Goal: Information Seeking & Learning: Understand process/instructions

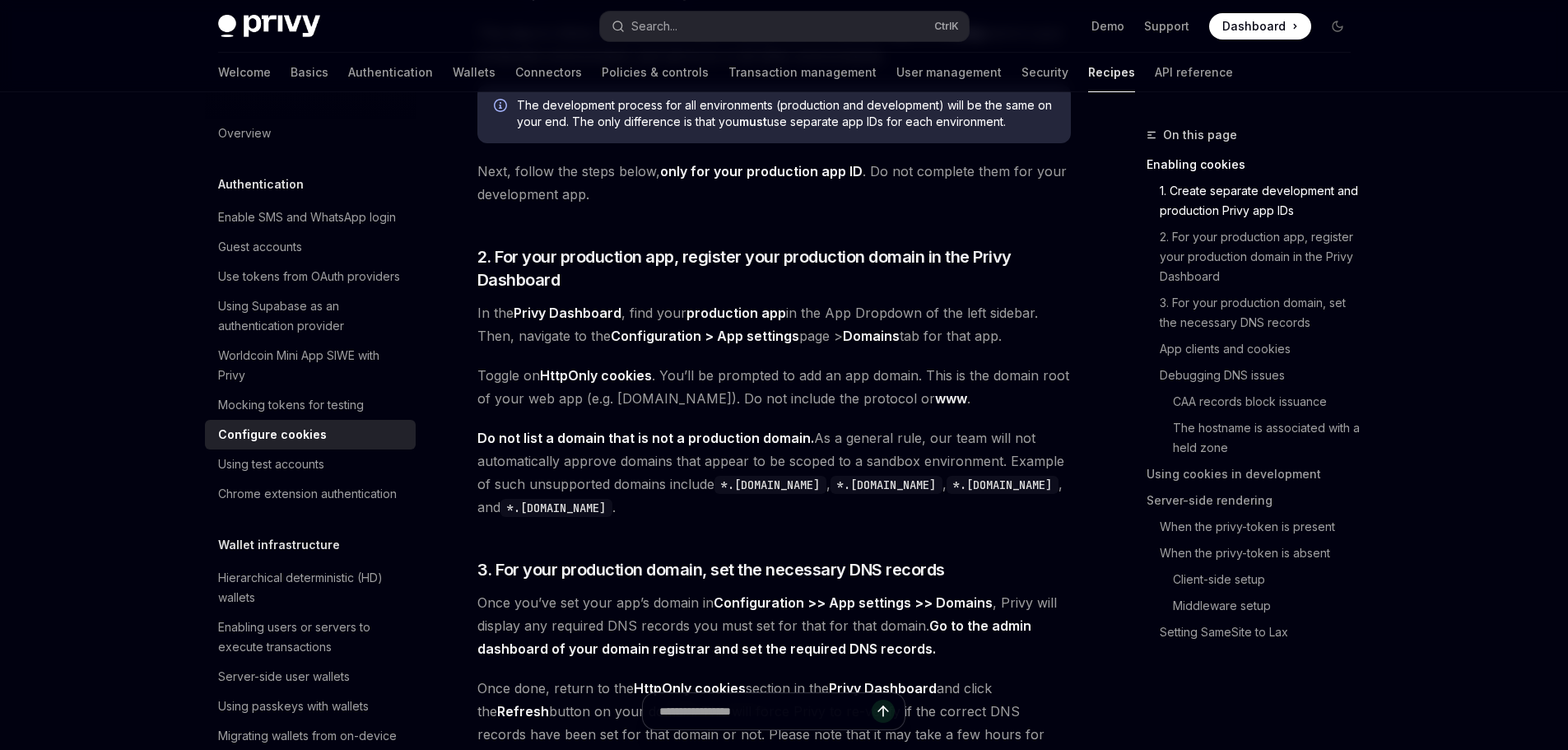
scroll to position [659, 0]
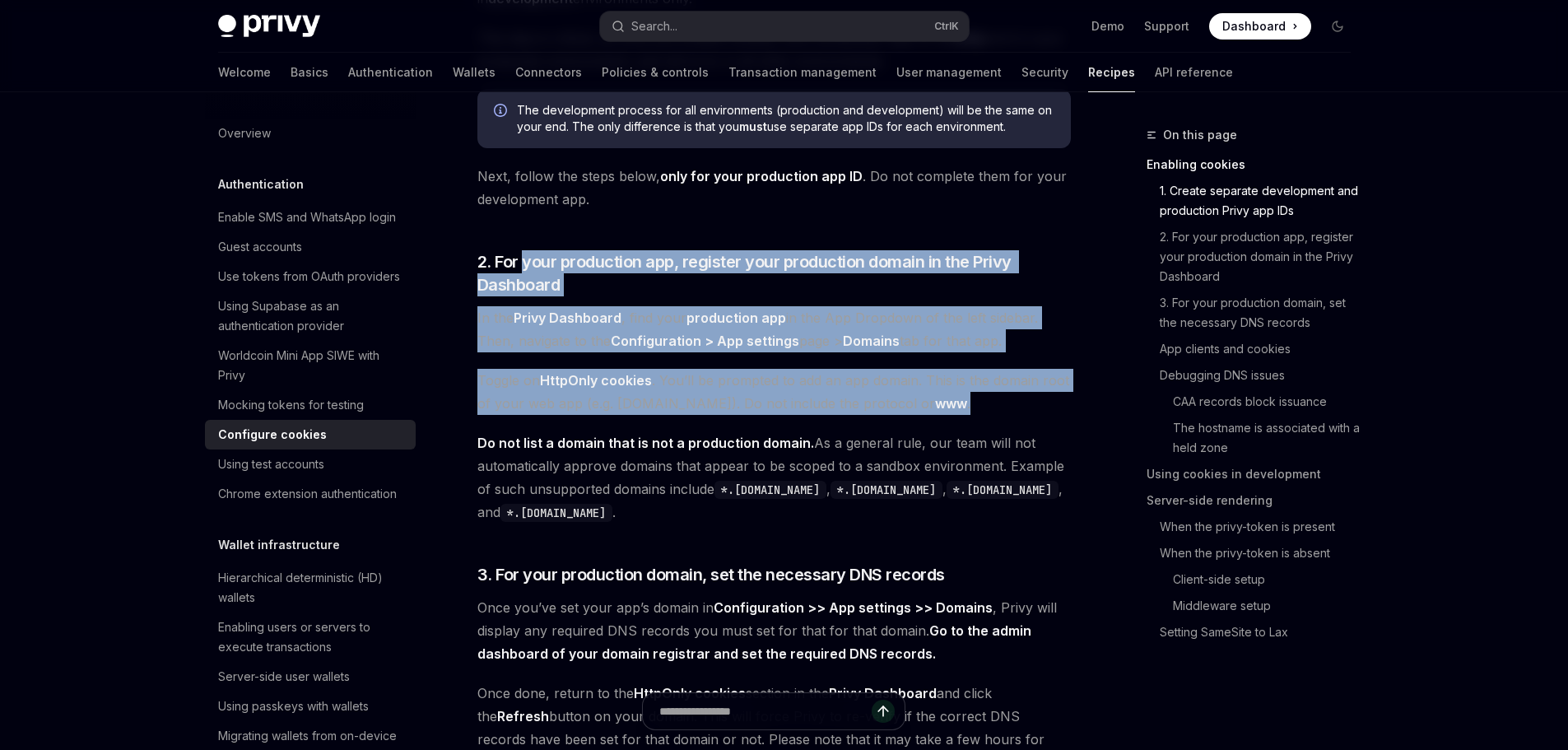
drag, startPoint x: 529, startPoint y: 258, endPoint x: 1086, endPoint y: 401, distance: 575.1
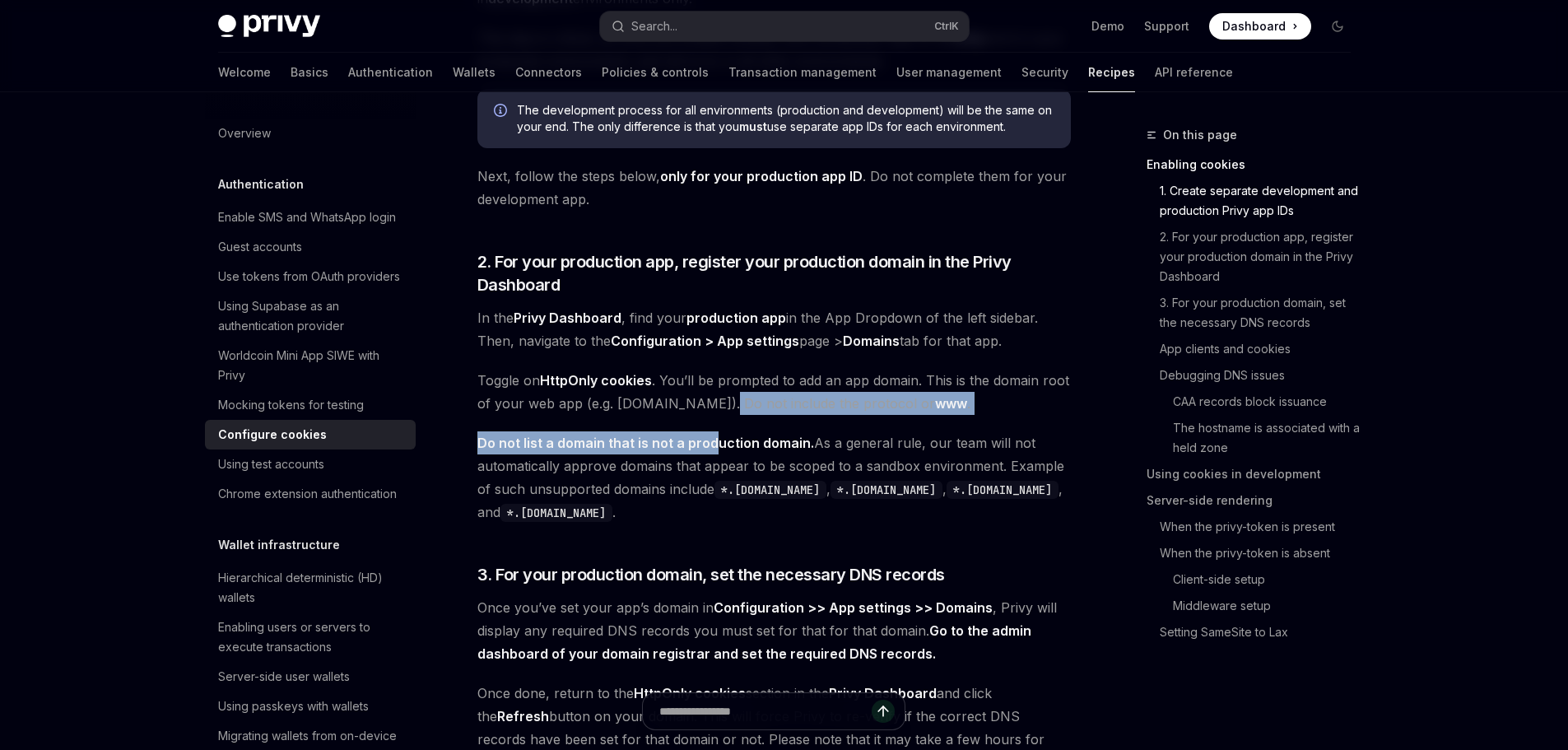
drag, startPoint x: 715, startPoint y: 400, endPoint x: 710, endPoint y: 448, distance: 48.3
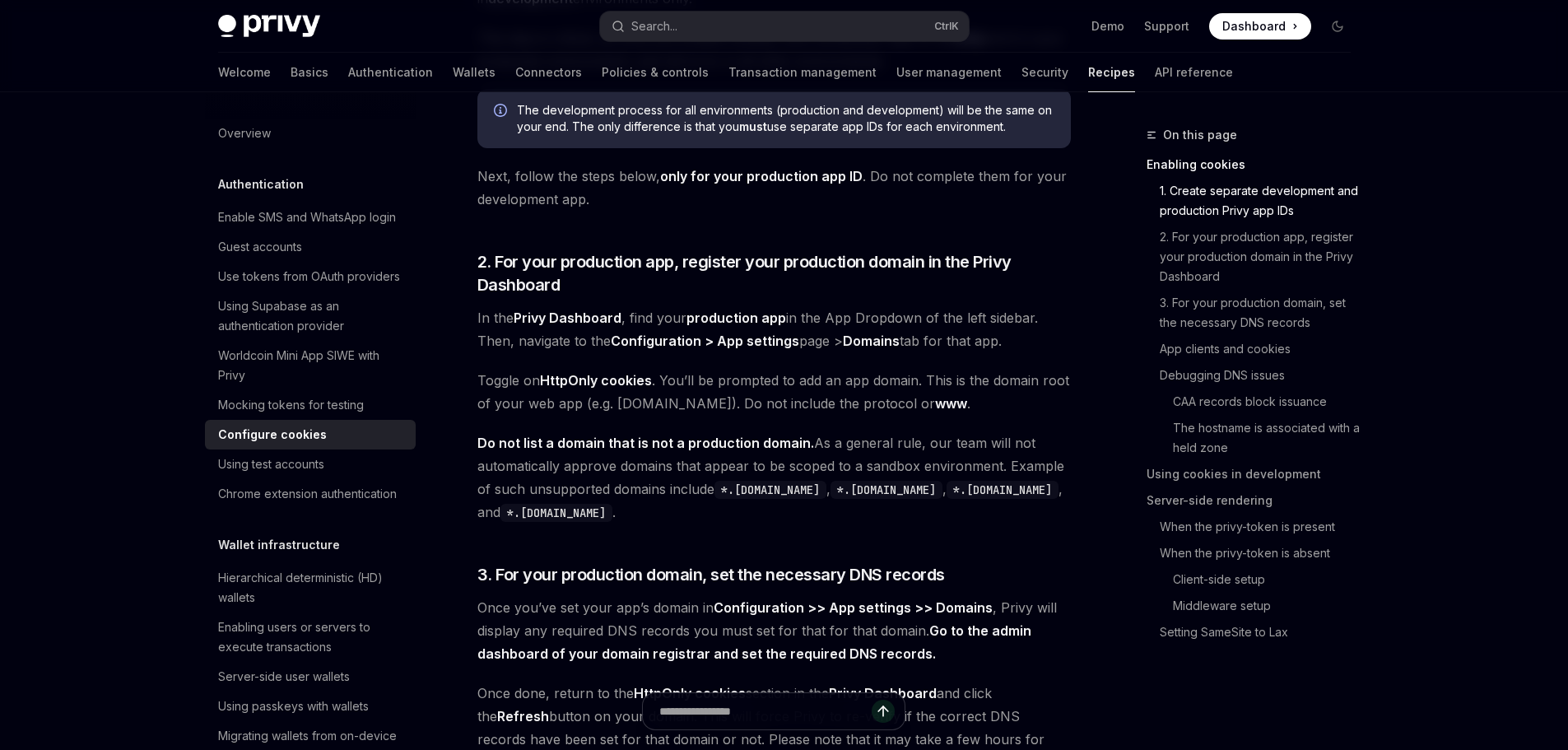
click at [723, 449] on strong "Do not list a domain that is not a production domain." at bounding box center [645, 443] width 337 height 17
drag, startPoint x: 476, startPoint y: 471, endPoint x: 629, endPoint y: 463, distance: 153.2
click at [629, 463] on span "Do not list a domain that is not a production domain. As a general rule, our te…" at bounding box center [774, 478] width 593 height 92
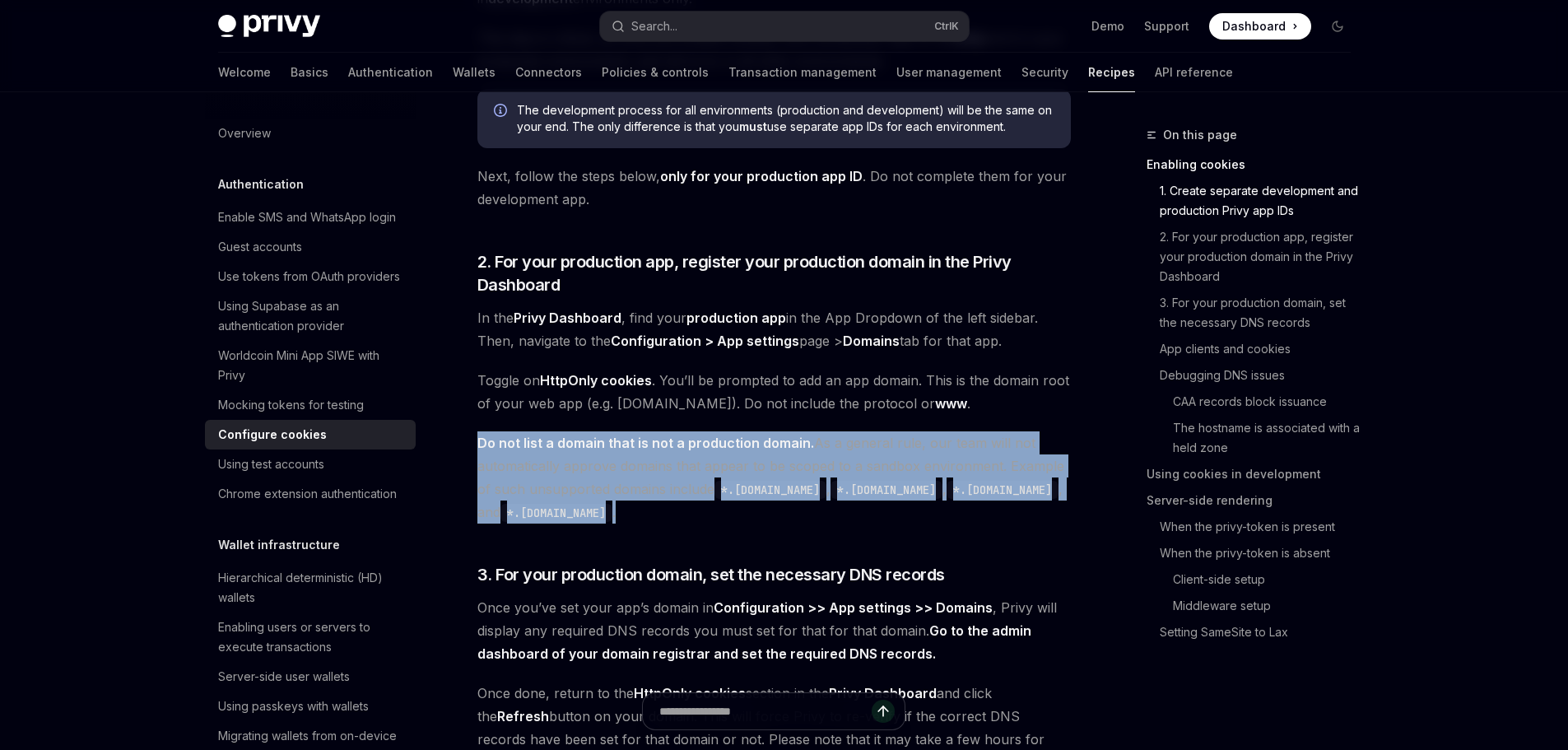
drag, startPoint x: 671, startPoint y: 518, endPoint x: 549, endPoint y: 453, distance: 138.2
click at [555, 453] on span "Do not list a domain that is not a production domain. As a general rule, our te…" at bounding box center [774, 478] width 593 height 92
drag, startPoint x: 554, startPoint y: 441, endPoint x: 700, endPoint y: 515, distance: 163.7
click at [700, 515] on span "Do not list a domain that is not a production domain. As a general rule, our te…" at bounding box center [774, 478] width 593 height 92
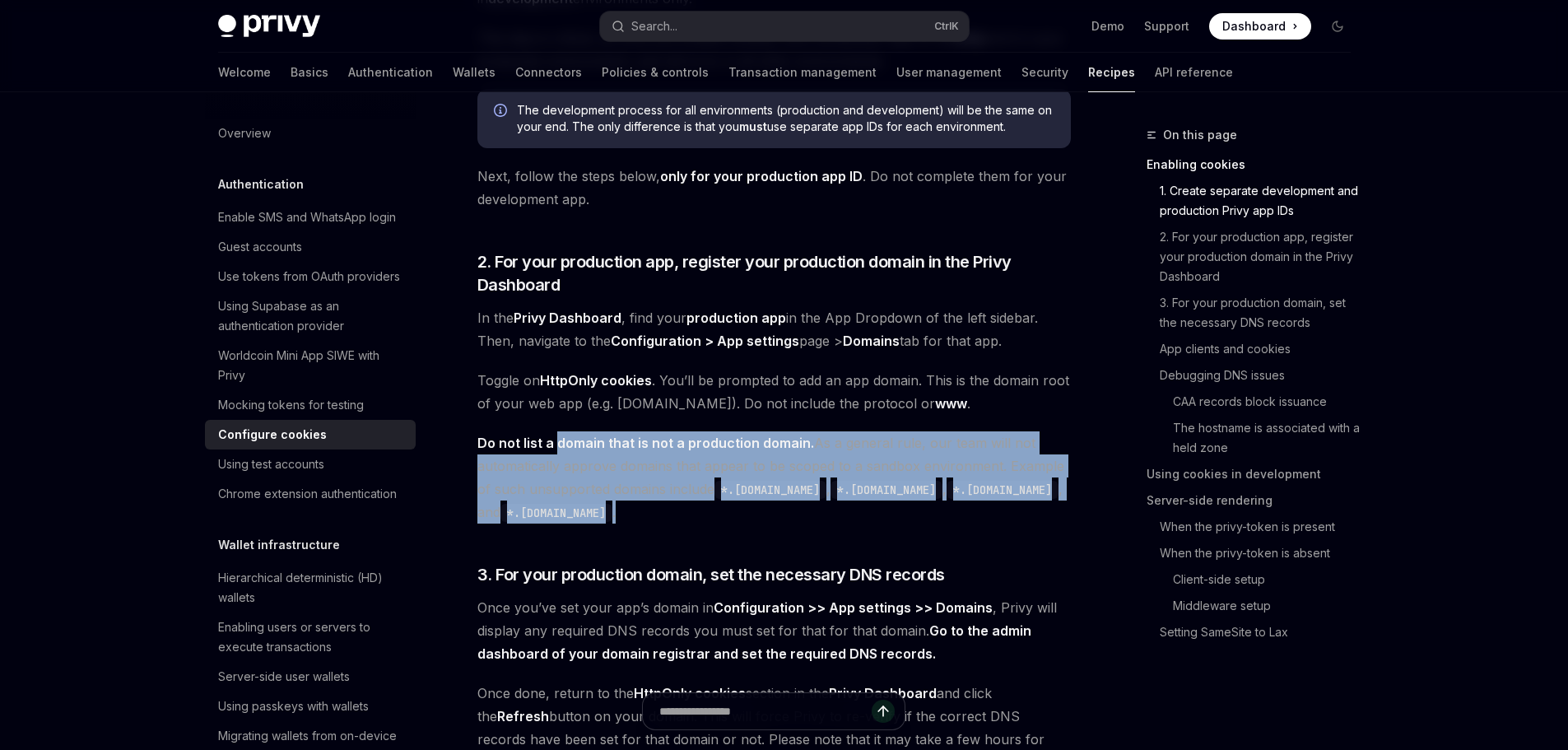
click at [698, 515] on span "Do not list a domain that is not a production domain. As a general rule, our te…" at bounding box center [774, 478] width 593 height 92
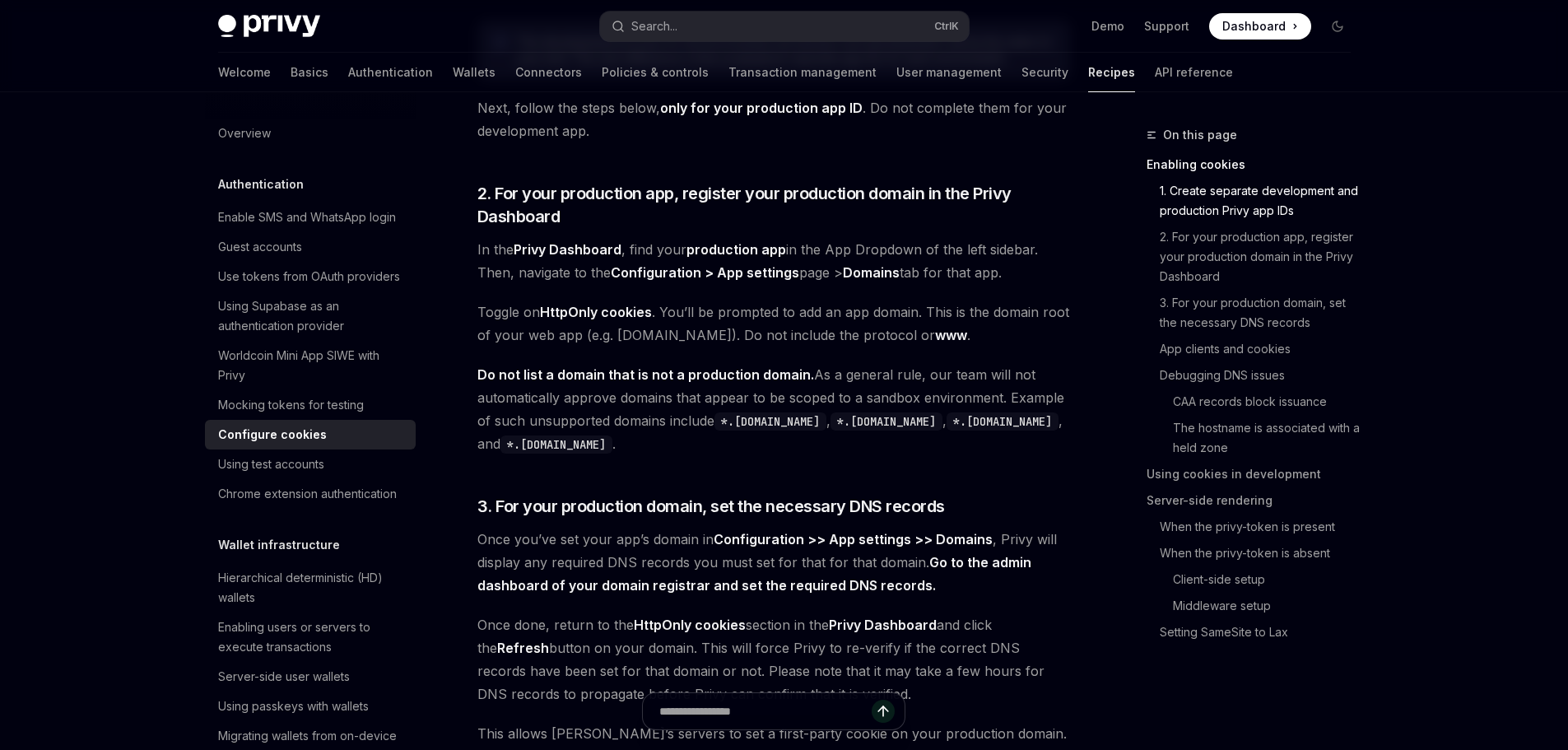
scroll to position [741, 0]
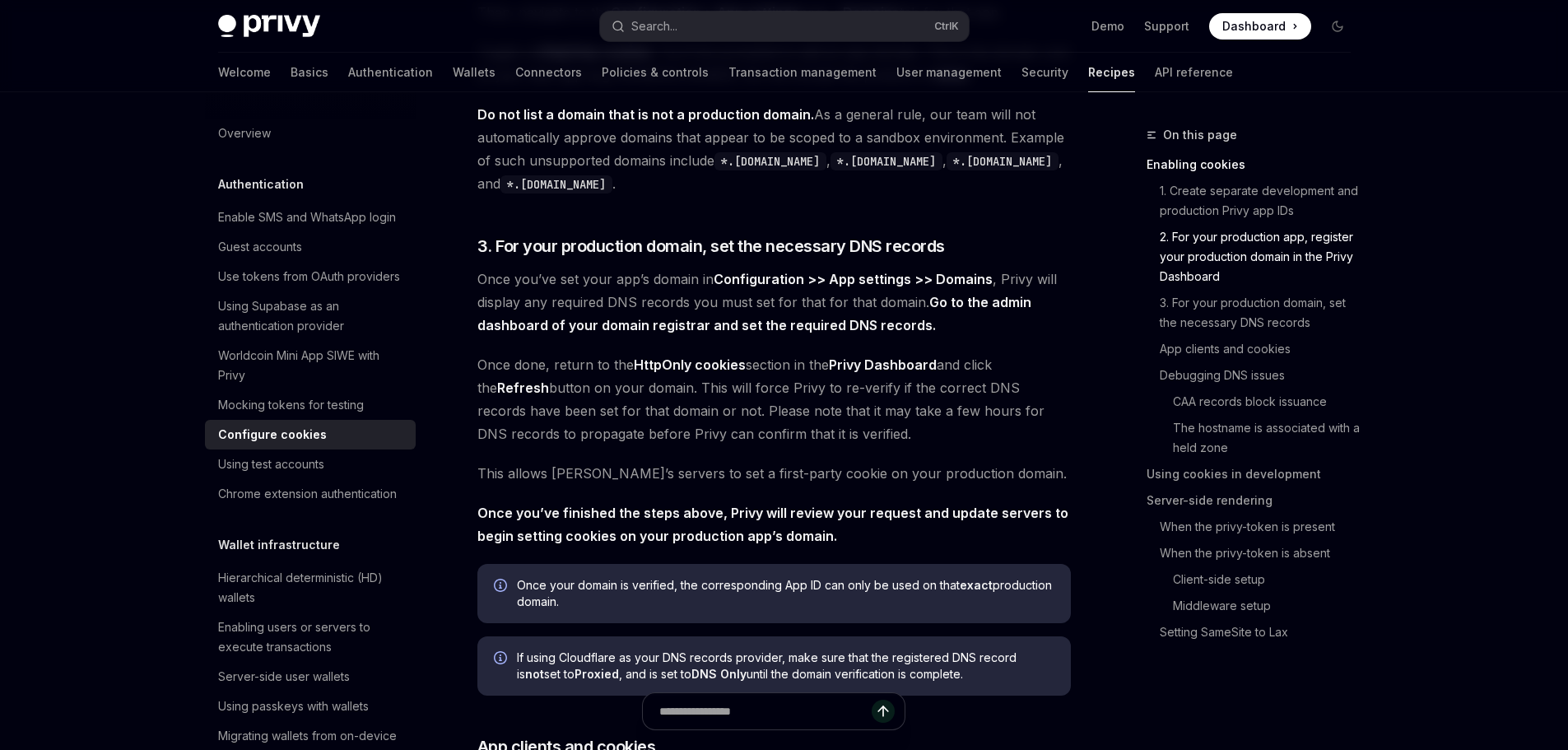
scroll to position [988, 0]
